Goal: Task Accomplishment & Management: Complete application form

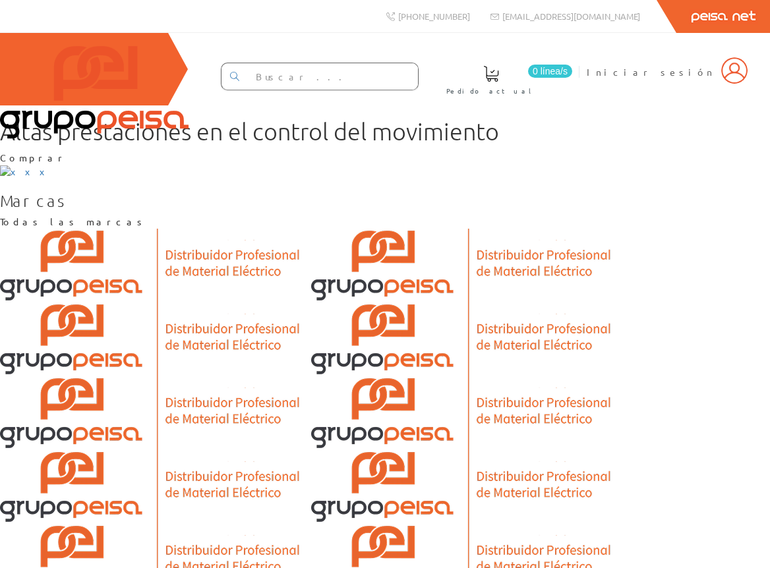
click at [724, 17] on link "Peisa Net" at bounding box center [723, 16] width 94 height 33
click at [738, 83] on img at bounding box center [734, 70] width 26 height 26
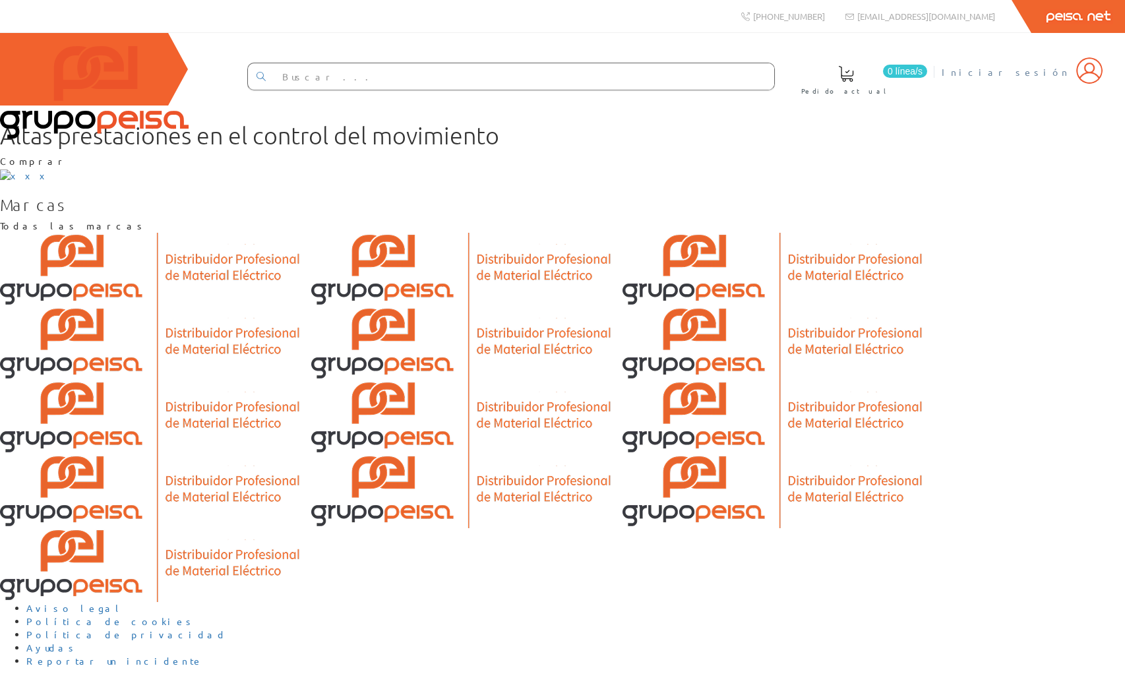
click at [1090, 76] on img at bounding box center [1089, 70] width 26 height 26
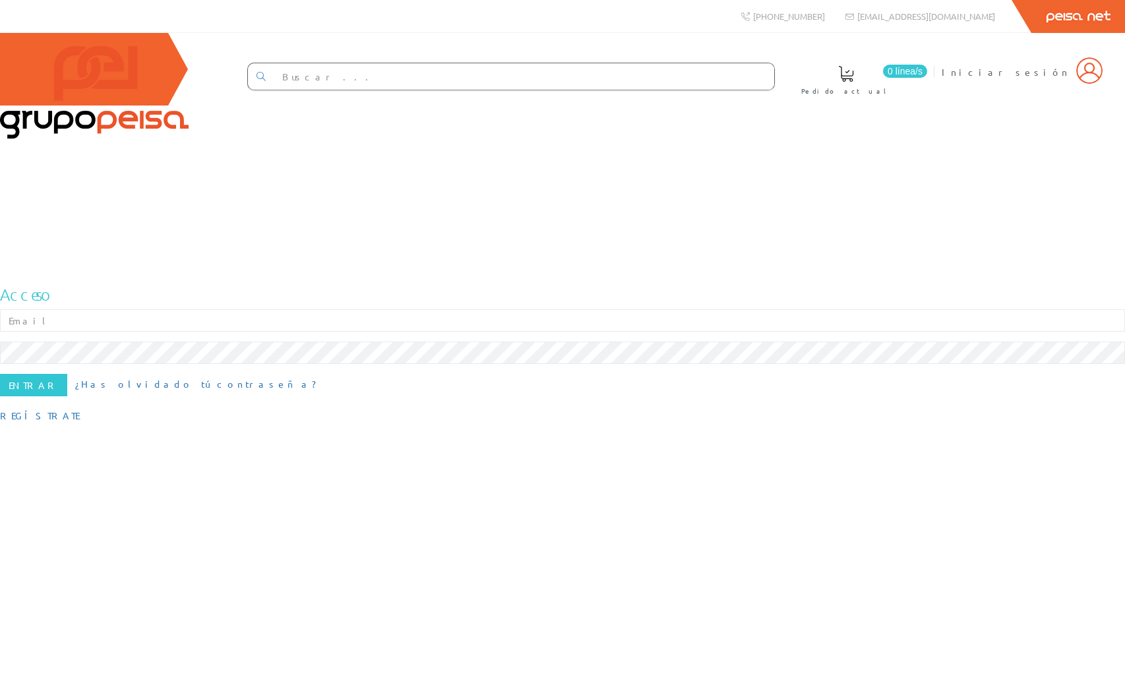
click at [88, 77] on img at bounding box center [94, 92] width 189 height 93
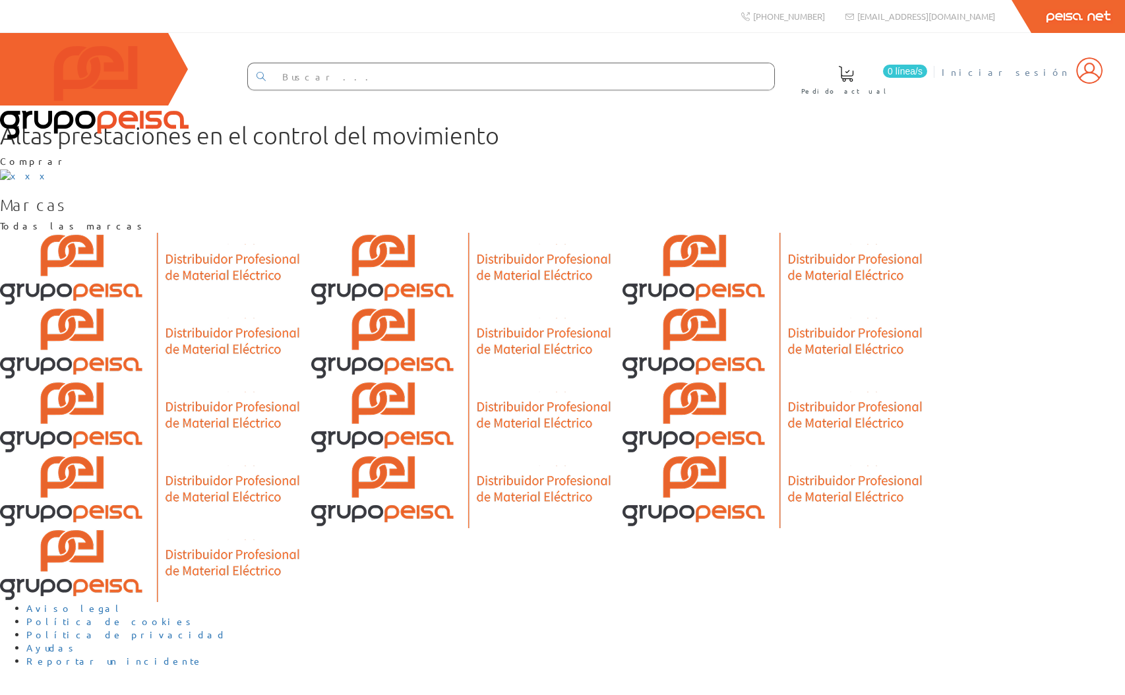
click at [1092, 77] on img at bounding box center [1089, 70] width 26 height 26
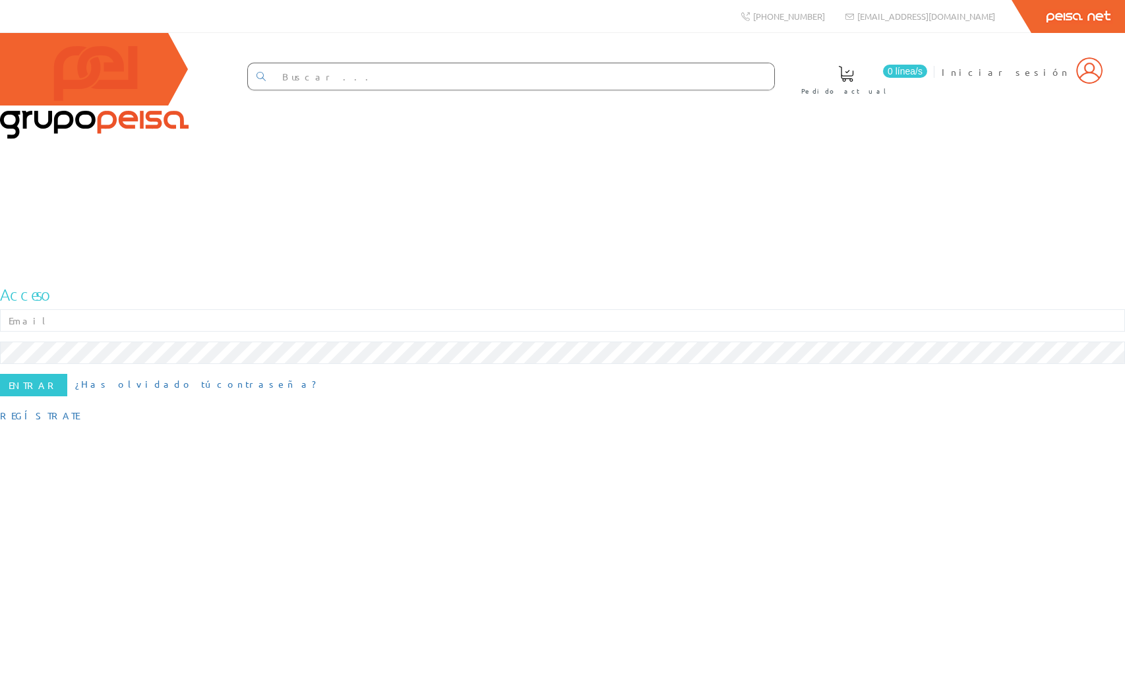
click at [756, 392] on div "+34 962 96 59 14 info@peisa.com Peisa Net 0 línea/s Pedido actual Iniciar sesión" at bounding box center [562, 347] width 1125 height 695
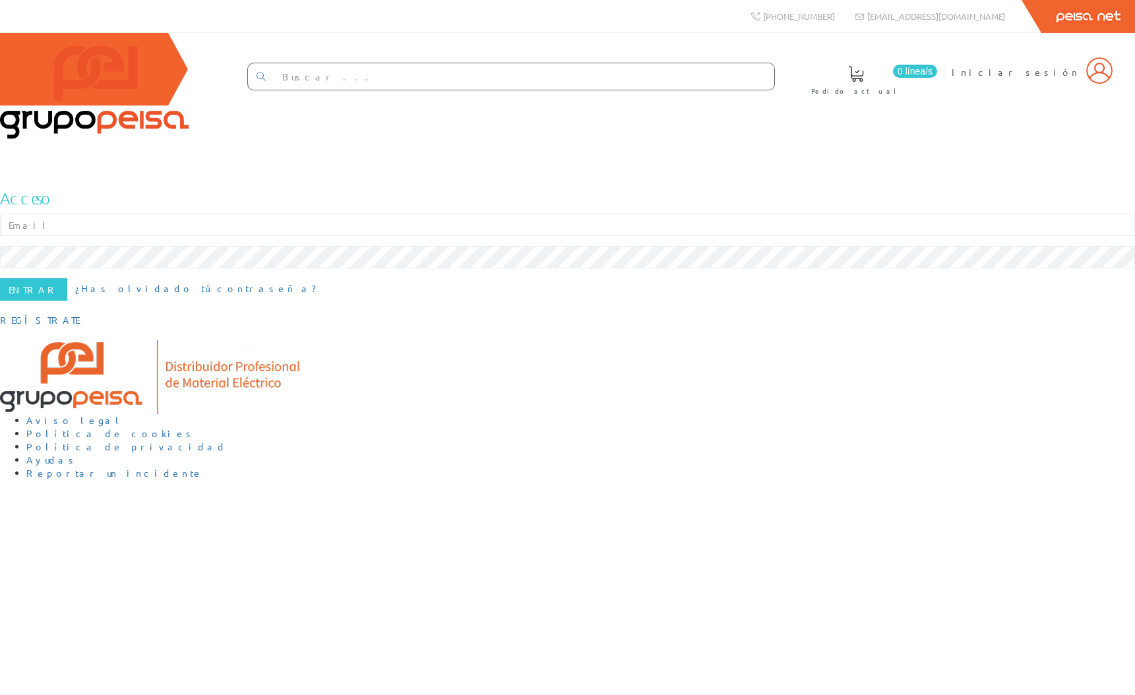
click at [686, 484] on div "+34 962 96 59 14 info@peisa.com Peisa Net 0 línea/s Pedido actual Iniciar sesión" at bounding box center [567, 347] width 1135 height 695
click at [624, 463] on div "+34 962 96 59 14 info@peisa.com Peisa Net 0 línea/s Pedido actual Iniciar sesión" at bounding box center [567, 347] width 1135 height 695
drag, startPoint x: 569, startPoint y: 500, endPoint x: 395, endPoint y: 285, distance: 277.1
click at [558, 487] on div "[PHONE_NUMBER] [EMAIL_ADDRESS][DOMAIN_NAME] Peisa Net 0 línea/[GEOGRAPHIC_DATA]…" at bounding box center [567, 347] width 1135 height 695
click at [621, 524] on div "+34 962 96 59 14 info@peisa.com Peisa Net 0 línea/s Pedido actual Iniciar sesión" at bounding box center [567, 347] width 1135 height 695
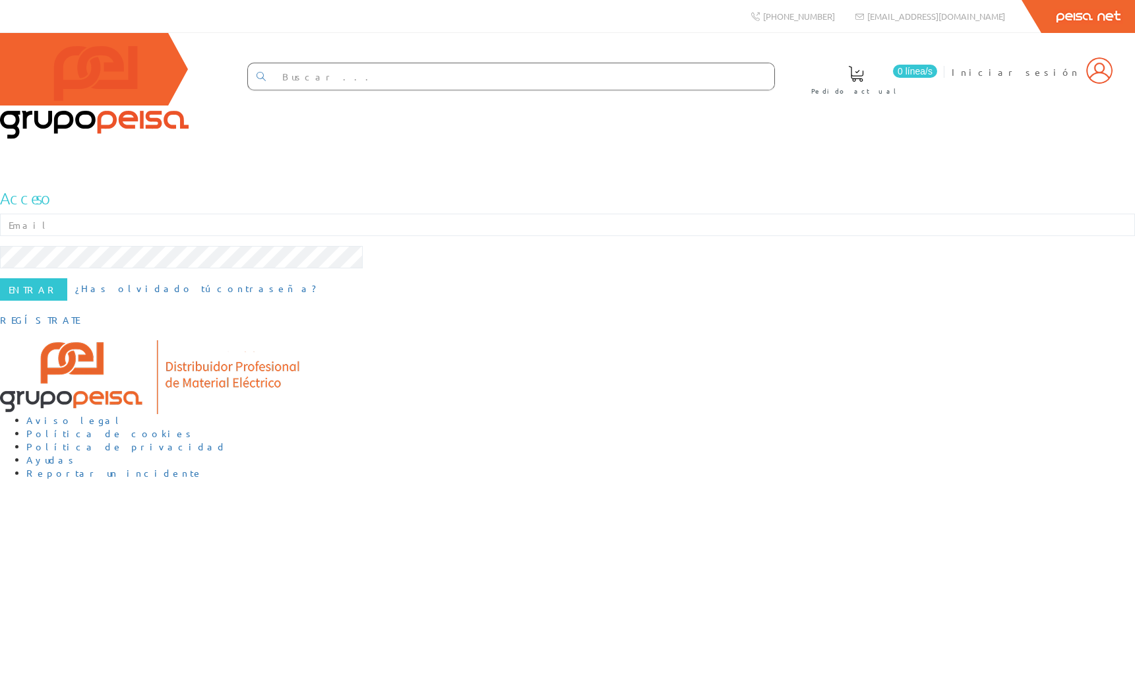
click at [763, 310] on div "Acceso E-mail Contraseña Entrar ¿Has olvidado tú contraseña? Regístrate" at bounding box center [567, 258] width 1135 height 138
drag, startPoint x: 788, startPoint y: 343, endPoint x: 616, endPoint y: 283, distance: 182.0
click at [788, 327] on div "Acceso E-mail Contraseña Entrar ¿Has olvidado tú contraseña? Regístrate" at bounding box center [567, 258] width 1135 height 138
click at [79, 70] on img at bounding box center [94, 92] width 189 height 93
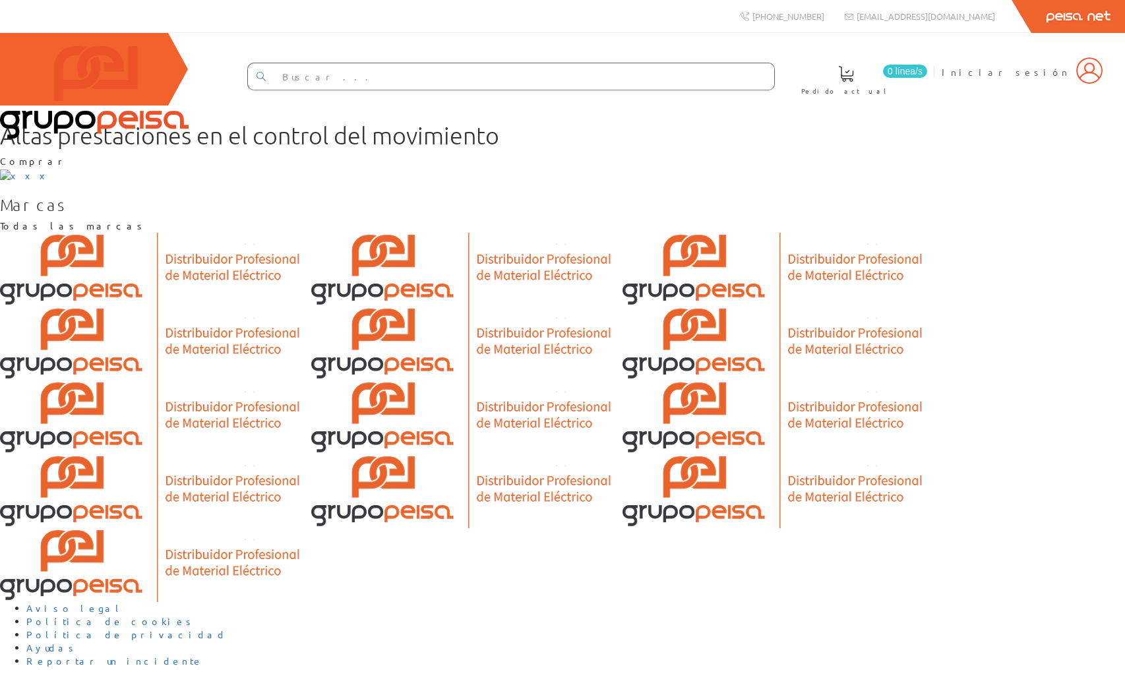
scroll to position [326, 0]
click at [1094, 82] on img at bounding box center [1089, 70] width 26 height 26
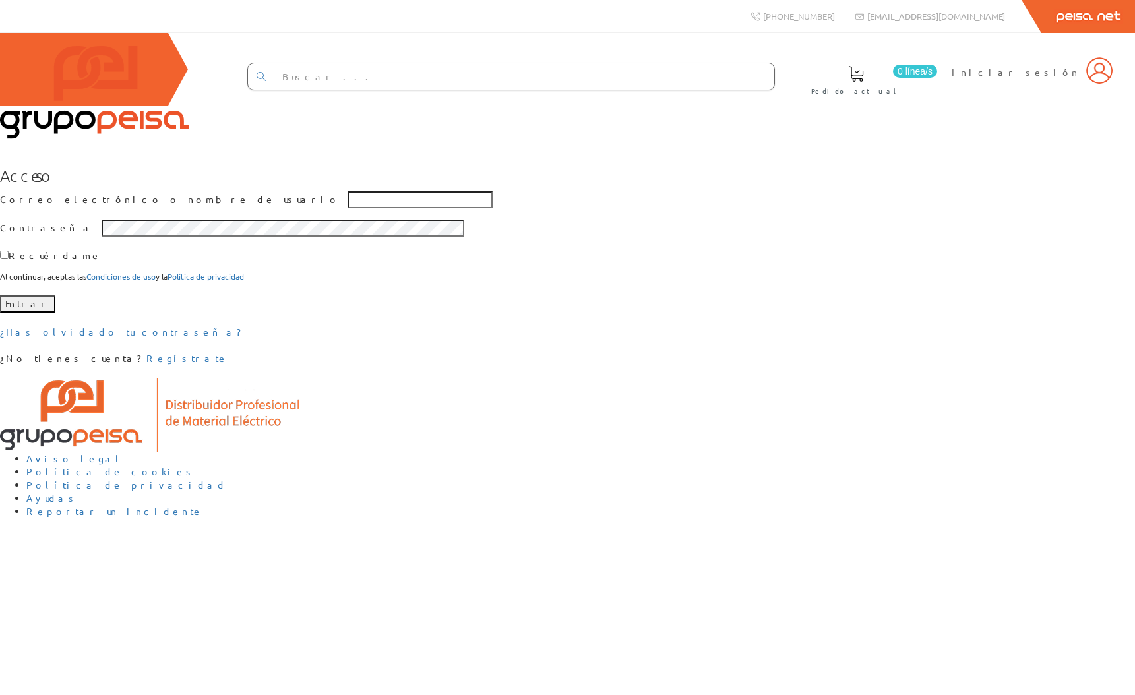
click at [102, 262] on label "Recuérdame" at bounding box center [51, 255] width 102 height 15
click at [9, 259] on input "Recuérdame" at bounding box center [4, 255] width 9 height 9
checkbox input "false"
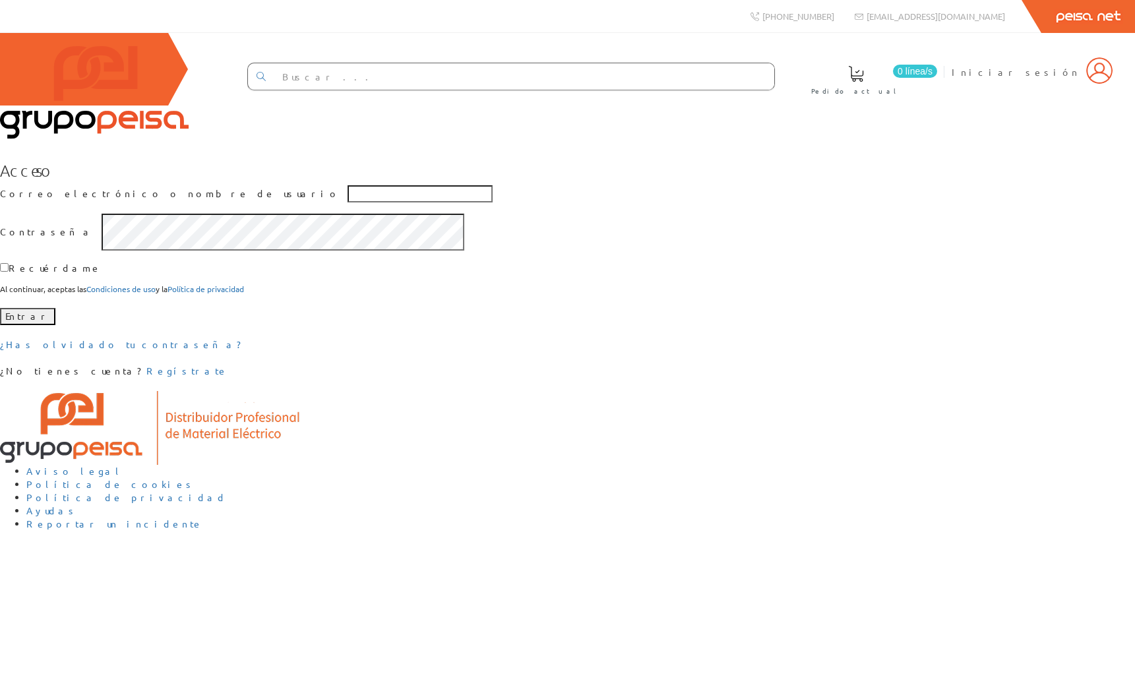
click at [861, 344] on div "Acceso Correo electrónico o nombre de usuario Contraseña Recuérdame Al continua…" at bounding box center [567, 270] width 1135 height 216
click at [492, 202] on input "Correo electrónico o nombre de usuario" at bounding box center [419, 193] width 145 height 17
drag, startPoint x: 870, startPoint y: 320, endPoint x: 891, endPoint y: 351, distance: 37.3
click at [870, 321] on div "Acceso Correo electrónico o nombre de usuario Contraseña Recuérdame Al continua…" at bounding box center [567, 270] width 1135 height 216
click at [862, 349] on div "Acceso Correo electrónico o nombre de usuario Contraseña Recuérdame Al continua…" at bounding box center [567, 270] width 1135 height 216
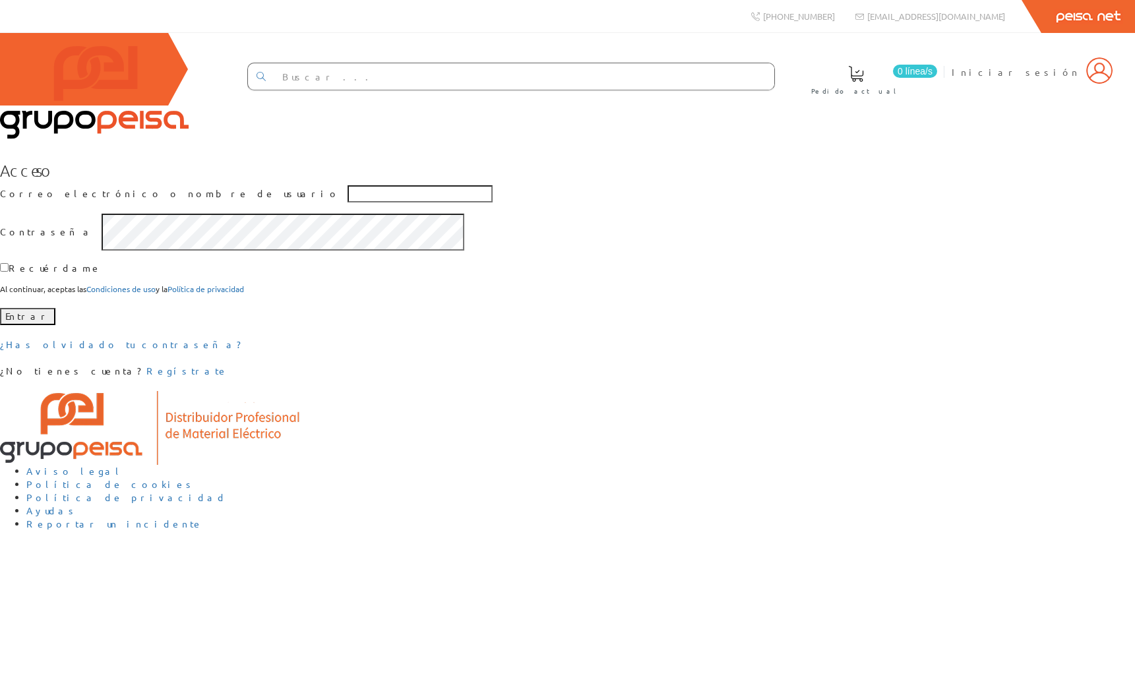
click at [492, 202] on input "Correo electrónico o nombre de usuario" at bounding box center [419, 193] width 145 height 17
click at [795, 325] on div "Acceso Correo electrónico o nombre de usuario Contraseña Recuérdame Al continua…" at bounding box center [567, 270] width 1135 height 216
click at [492, 202] on input "Correo electrónico o nombre de usuario" at bounding box center [419, 193] width 145 height 17
type input "asdasdasd"
click at [707, 265] on div "Acceso Correo electrónico o nombre de usuario asdasdasd Contraseña Recuérdame A…" at bounding box center [567, 270] width 1135 height 216
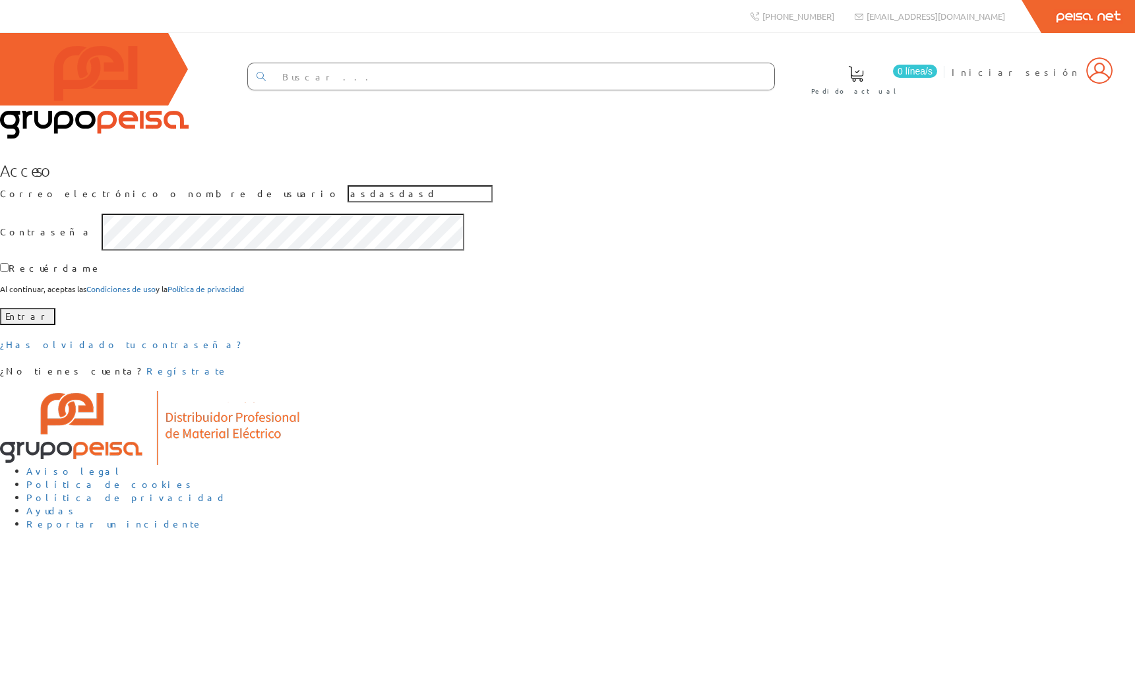
click at [492, 202] on input "asdasdasd" at bounding box center [419, 193] width 145 height 17
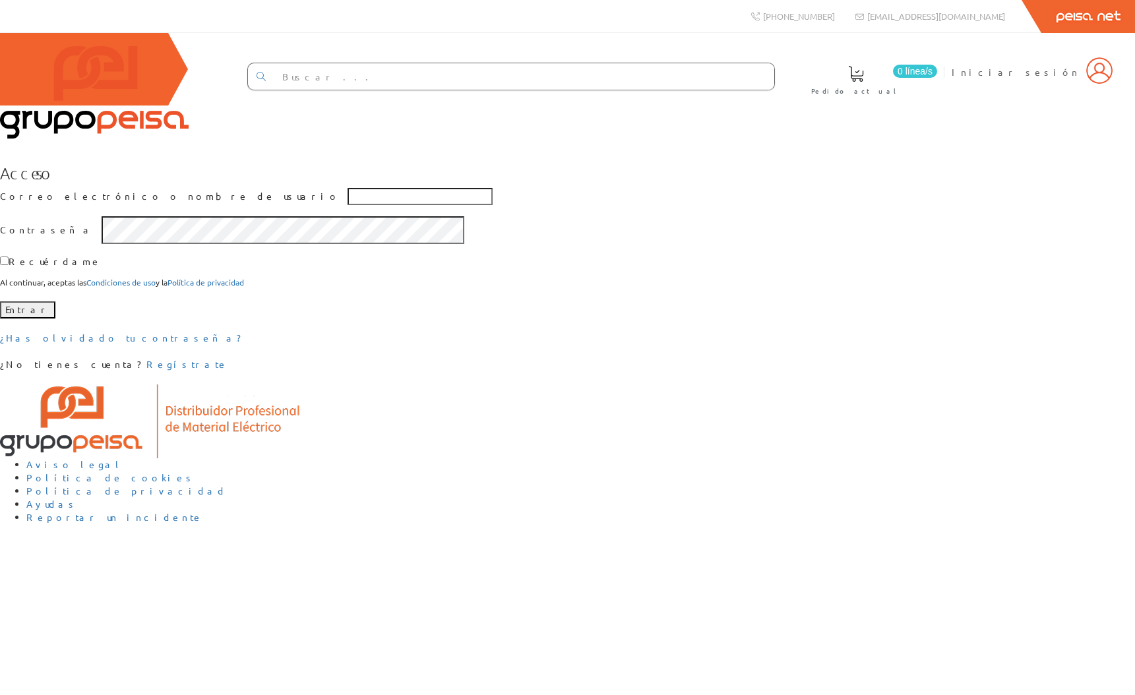
click at [957, 303] on div "Acceso Correo electrónico o nombre de usuario Contraseña Recuérdame Al continua…" at bounding box center [567, 267] width 1135 height 207
click at [492, 205] on input "Correo electrónico o nombre de usuario" at bounding box center [419, 196] width 145 height 17
type input "asdadsasd"
click at [783, 257] on div "Acceso Correo electrónico o nombre de usuario asdadsasd Contraseña Recuérdame A…" at bounding box center [567, 267] width 1135 height 207
click at [845, 293] on div "Acceso Correo electrónico o nombre de usuario Contraseña Recuérdame Al continua…" at bounding box center [567, 267] width 1135 height 207
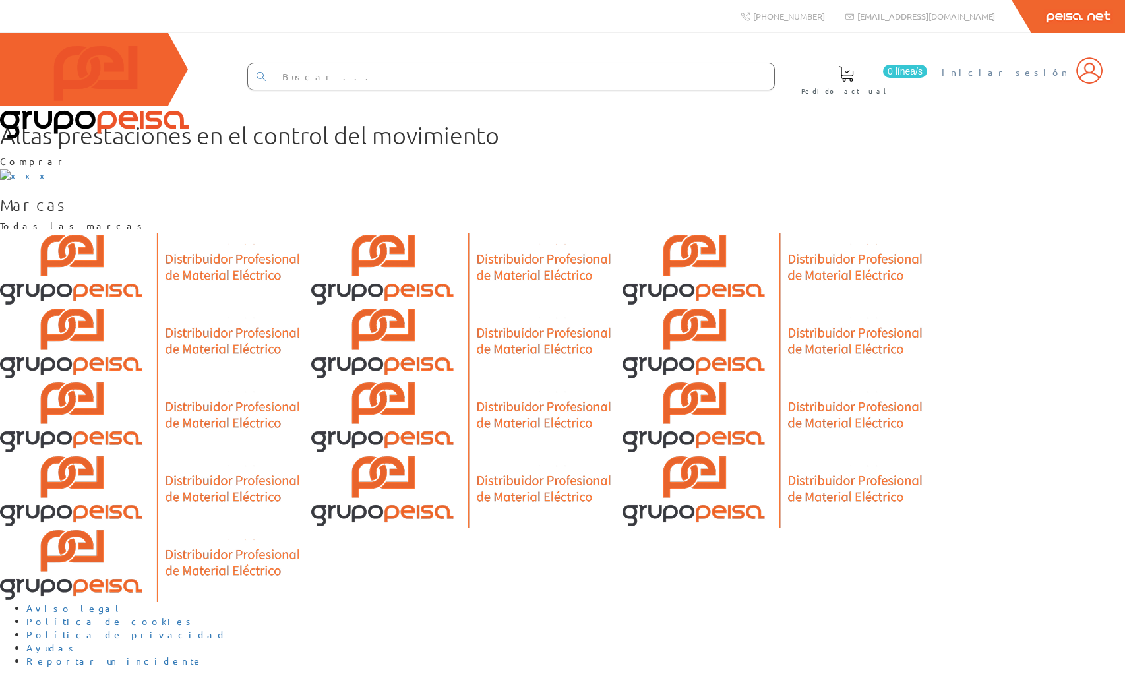
click at [1100, 76] on img at bounding box center [1089, 70] width 26 height 26
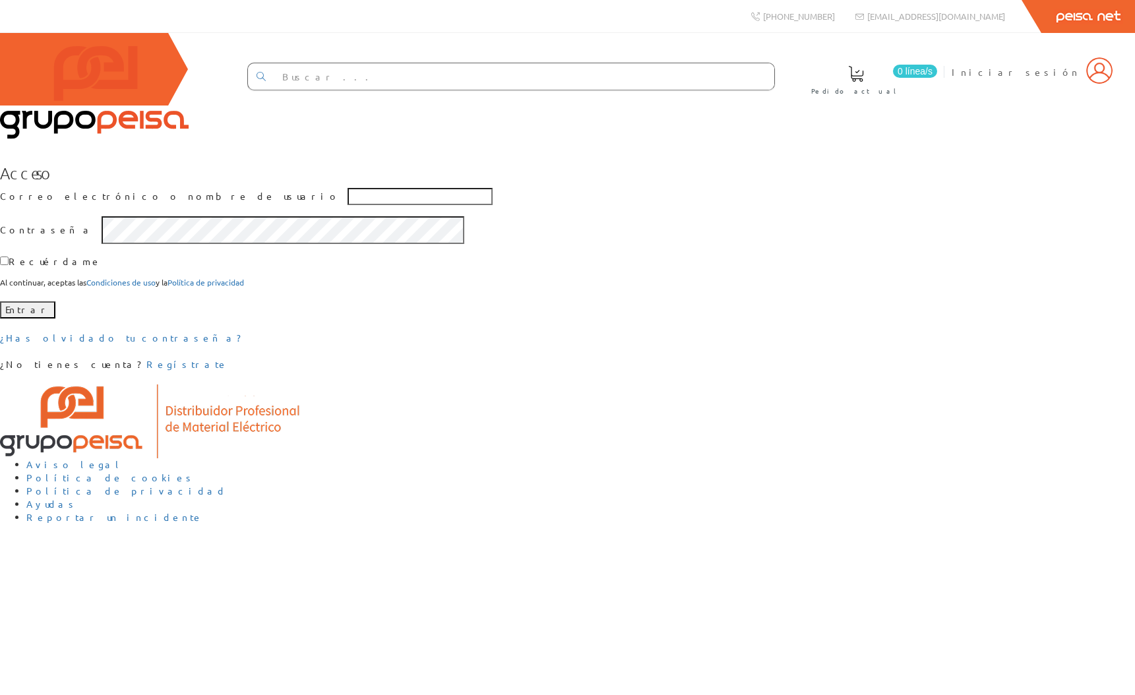
click at [881, 371] on div "Acceso Correo electrónico o nombre de usuario Contraseña Recuérdame Al continua…" at bounding box center [567, 267] width 1135 height 207
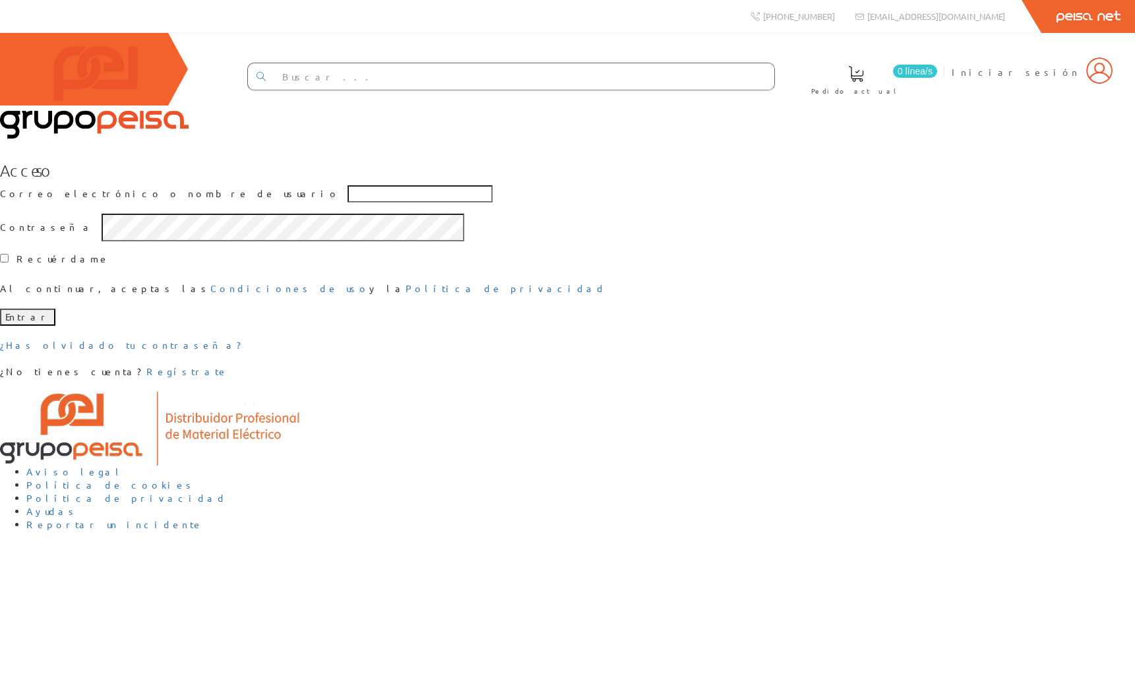
drag, startPoint x: 926, startPoint y: 522, endPoint x: 915, endPoint y: 517, distance: 12.1
click at [926, 378] on div "Acceso Correo electrónico o nombre de usuario Contraseña Recuérdame Al continua…" at bounding box center [567, 270] width 1135 height 217
click at [258, 225] on div "Acceso Correo electrónico o nombre de usuario Contraseña Recuérdame Al continua…" at bounding box center [567, 270] width 1135 height 217
click at [439, 202] on input "Correo electrónico o nombre de usuario" at bounding box center [419, 193] width 145 height 17
click at [253, 357] on div "Acceso Correo electrónico o nombre de usuario Contraseña Recuérdame Al continua…" at bounding box center [567, 270] width 1135 height 217
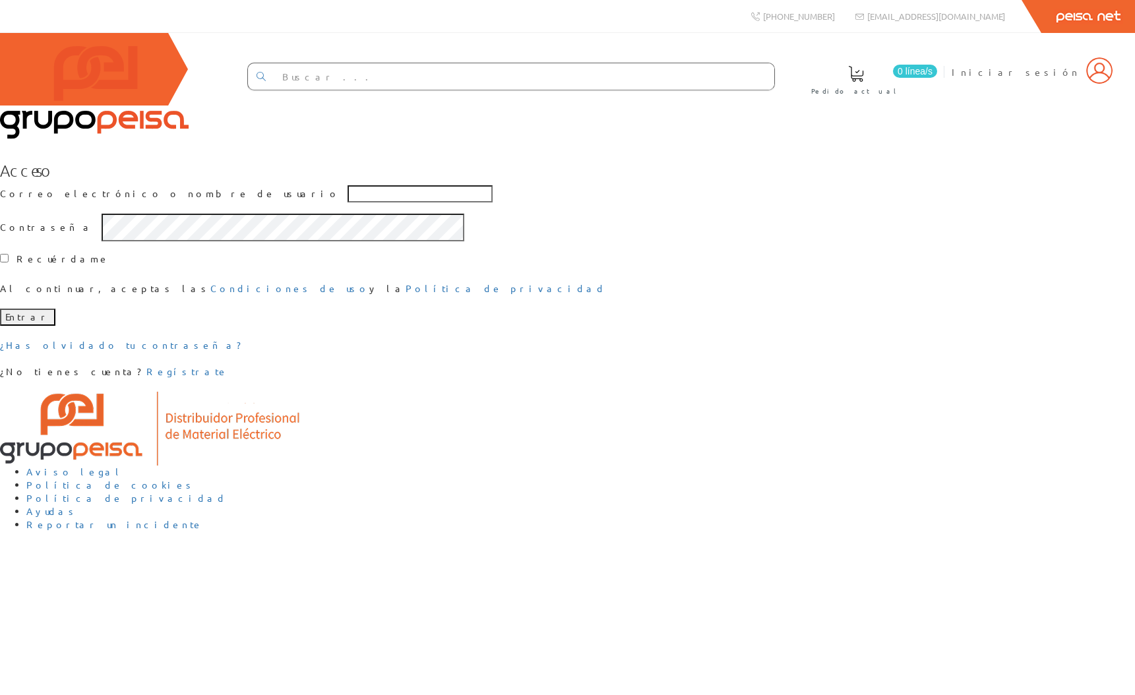
click at [703, 378] on div "Acceso Correo electrónico o nombre de usuario Contraseña Recuérdame Al continua…" at bounding box center [567, 270] width 1135 height 217
click at [213, 378] on div "Acceso Correo electrónico o nombre de usuario Contraseña Recuérdame Al continua…" at bounding box center [567, 270] width 1135 height 217
drag, startPoint x: 261, startPoint y: 415, endPoint x: 427, endPoint y: 326, distance: 187.9
click at [272, 378] on div "Acceso Correo electrónico o nombre de usuario Contraseña Recuérdame Al continua…" at bounding box center [567, 270] width 1135 height 217
click at [428, 202] on input "Correo electrónico o nombre de usuario" at bounding box center [419, 193] width 145 height 17
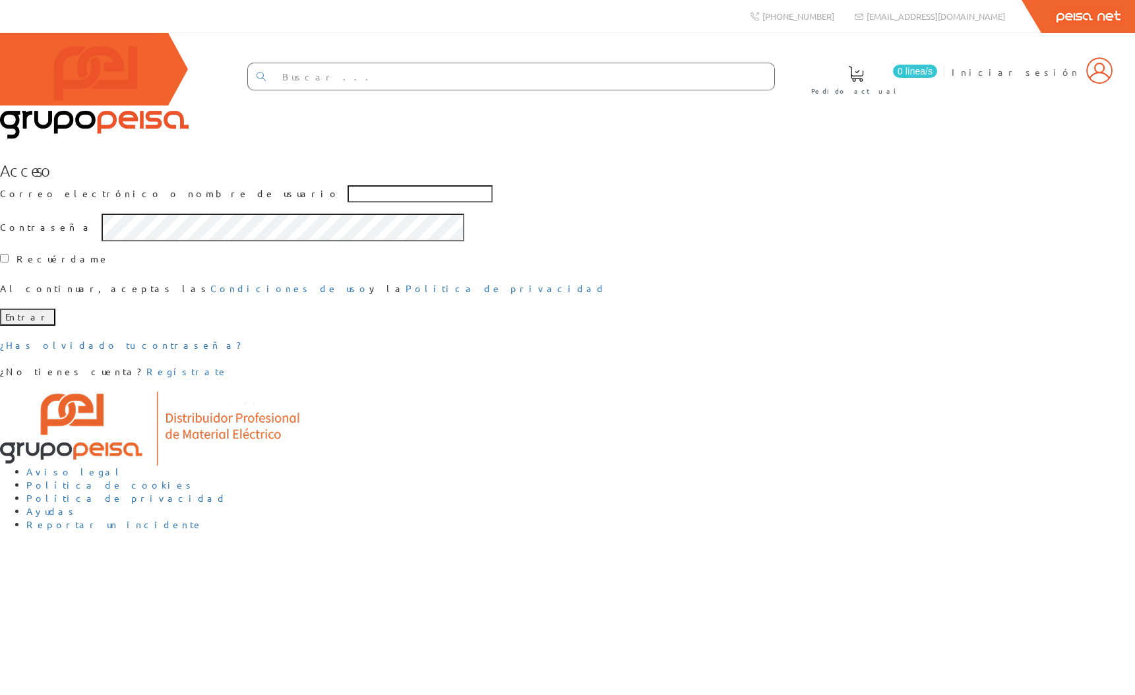
click at [279, 360] on div "Acceso Correo electrónico o nombre de usuario Contraseña Recuérdame Al continua…" at bounding box center [567, 270] width 1135 height 217
click at [420, 202] on input "Correo electrónico o nombre de usuario" at bounding box center [419, 193] width 145 height 17
drag, startPoint x: 312, startPoint y: 367, endPoint x: 338, endPoint y: 376, distance: 26.5
click at [312, 367] on div "Acceso Correo electrónico o nombre de usuario Contraseña Recuérdame Al continua…" at bounding box center [567, 270] width 1135 height 217
click at [9, 262] on input "checkbox" at bounding box center [4, 258] width 9 height 9
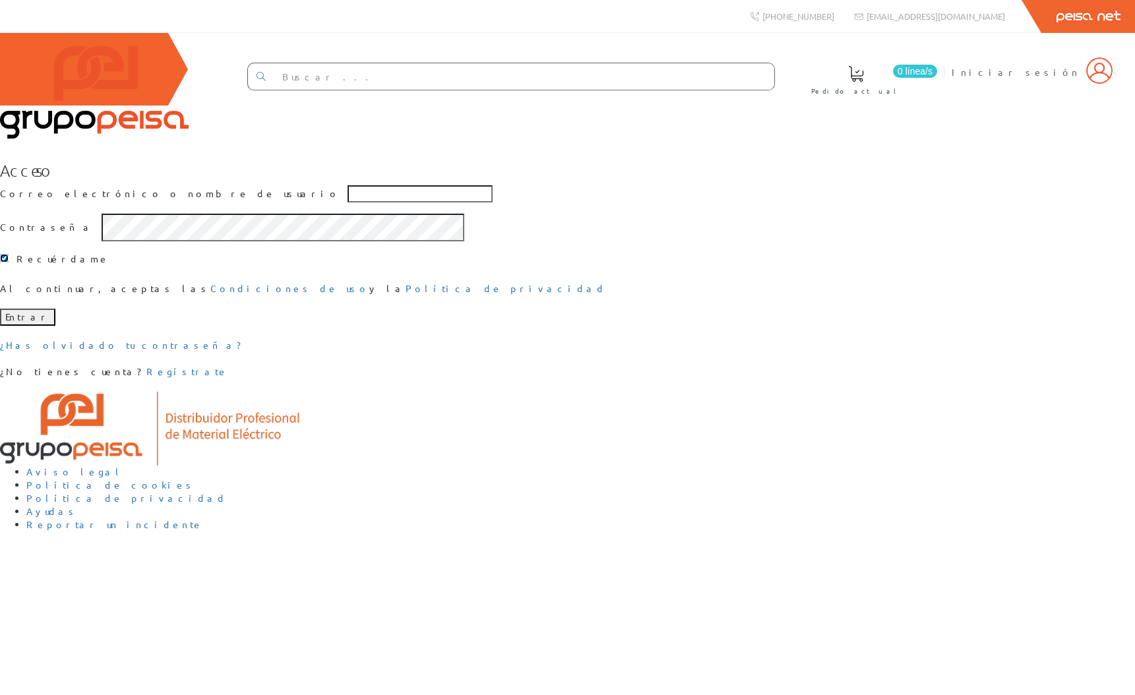
click at [9, 262] on input "checkbox" at bounding box center [4, 258] width 9 height 9
click at [109, 266] on label "Recuérdame" at bounding box center [62, 258] width 93 height 13
click at [396, 269] on div "Recuérdame" at bounding box center [567, 260] width 1135 height 18
click at [9, 262] on input "checkbox" at bounding box center [4, 258] width 9 height 9
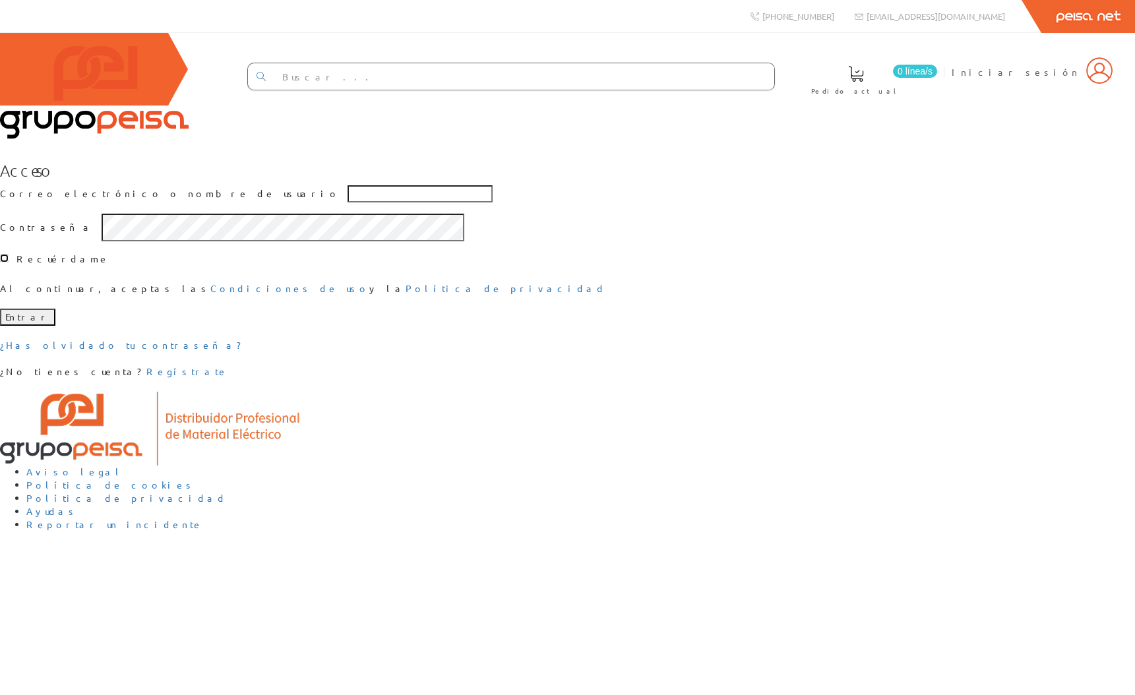
click at [9, 262] on input "checkbox" at bounding box center [4, 258] width 9 height 9
click at [343, 378] on div "Acceso Correo electrónico o nombre de usuario Contraseña Recuérdame Al continua…" at bounding box center [567, 270] width 1135 height 217
click at [9, 262] on input "checkbox" at bounding box center [4, 258] width 9 height 9
checkbox input "false"
click at [320, 378] on div "Acceso Correo electrónico o nombre de usuario Contraseña Recuérdame Al continua…" at bounding box center [567, 270] width 1135 height 217
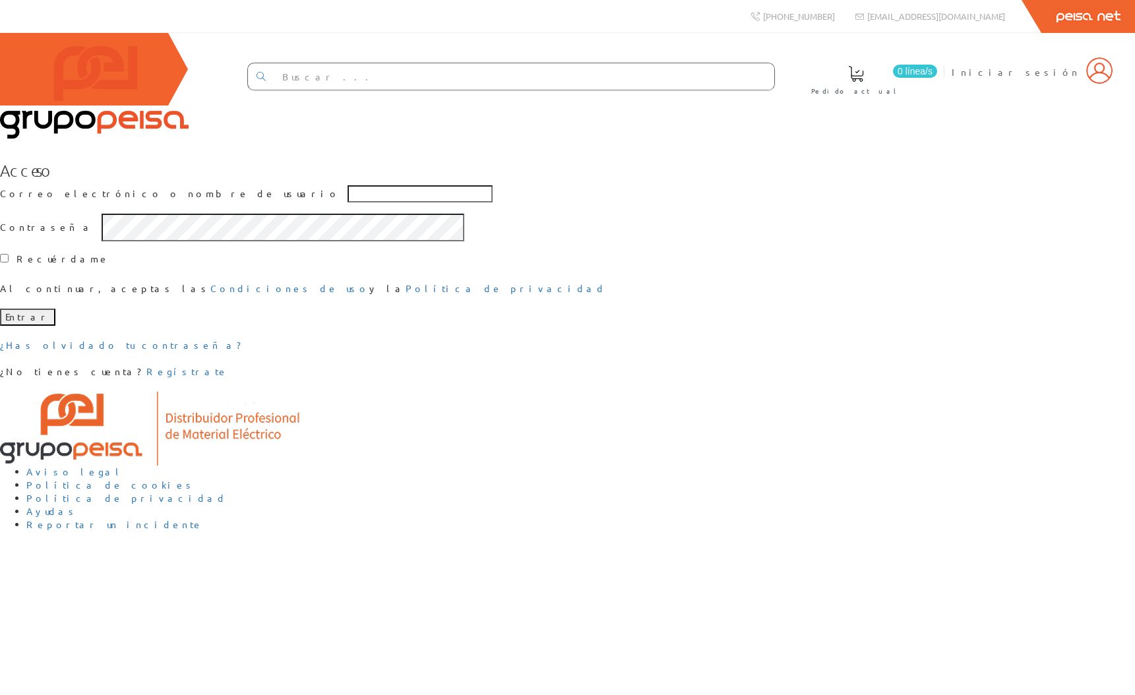
click at [237, 273] on div "Acceso Correo electrónico o nombre de usuario Contraseña Recuérdame Al continua…" at bounding box center [567, 270] width 1135 height 217
